Goal: Find specific page/section

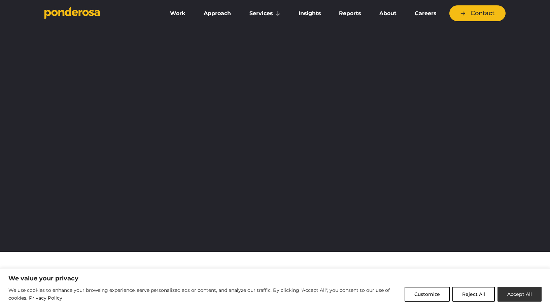
click at [517, 295] on button "Accept All" at bounding box center [519, 294] width 44 height 15
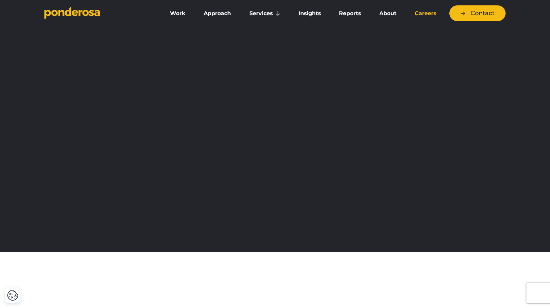
click at [425, 13] on link "Careers" at bounding box center [425, 13] width 37 height 14
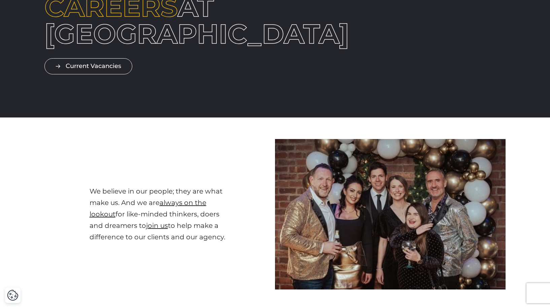
scroll to position [12, 0]
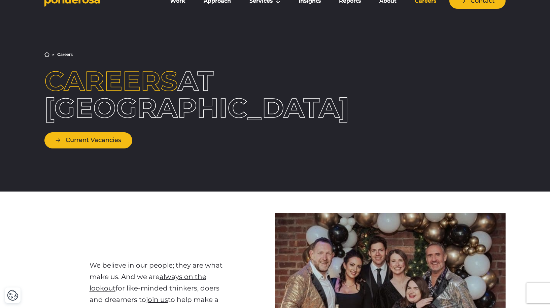
click at [89, 142] on link "Current Vacancies" at bounding box center [88, 140] width 88 height 16
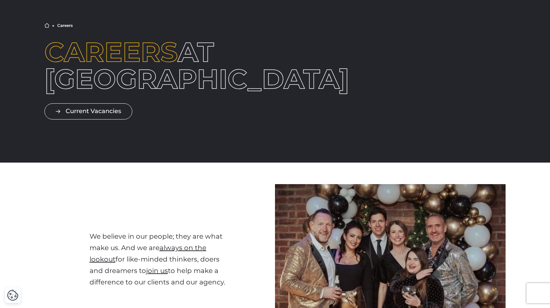
scroll to position [0, 0]
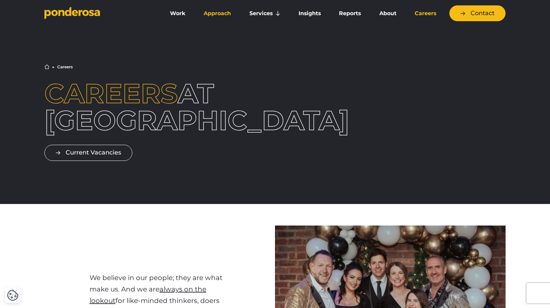
click at [223, 15] on link "Approach" at bounding box center [217, 13] width 43 height 14
